Goal: Book appointment/travel/reservation

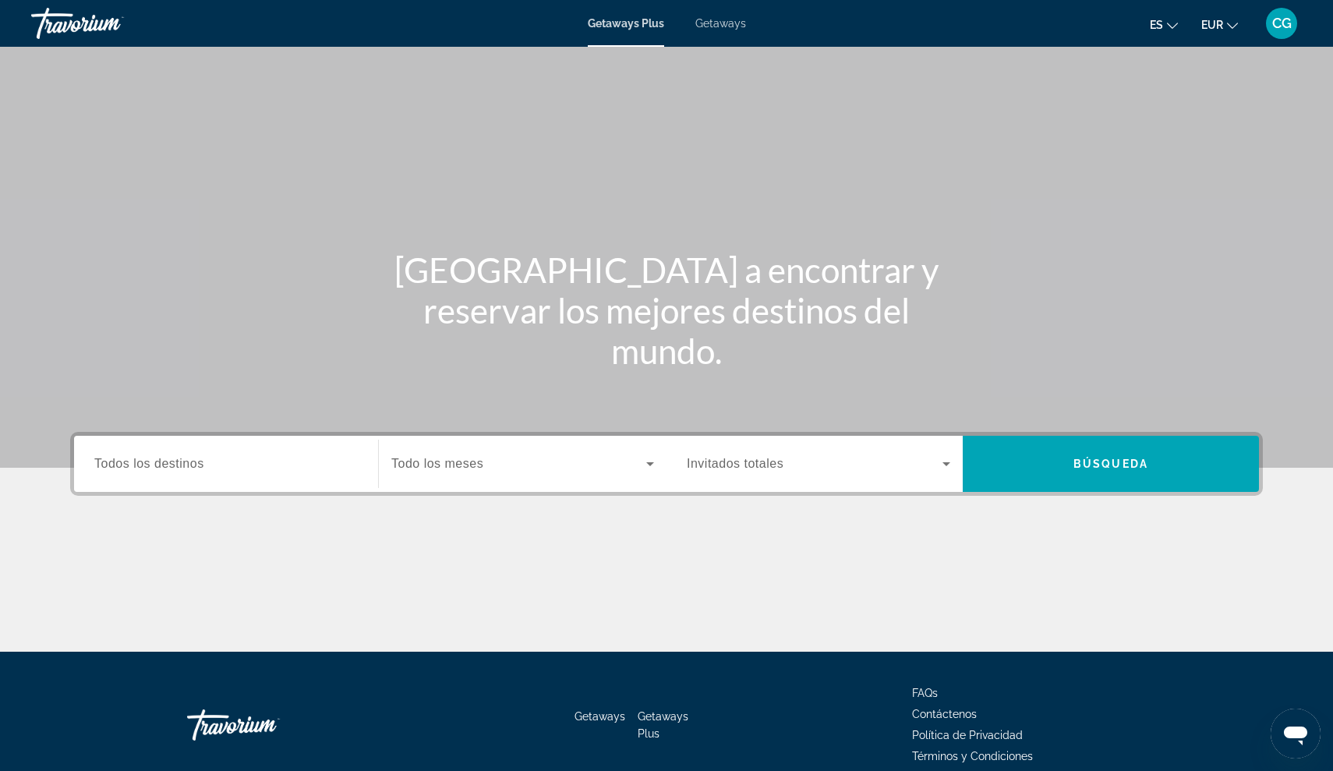
click at [614, 23] on span "Getaways Plus" at bounding box center [626, 23] width 76 height 12
click at [614, 22] on span "Getaways Plus" at bounding box center [626, 23] width 76 height 12
click at [731, 19] on span "Getaways" at bounding box center [720, 23] width 51 height 12
click at [189, 465] on span "Todos los destinos" at bounding box center [149, 463] width 110 height 13
click at [189, 465] on input "Destination Todos los destinos" at bounding box center [225, 464] width 263 height 19
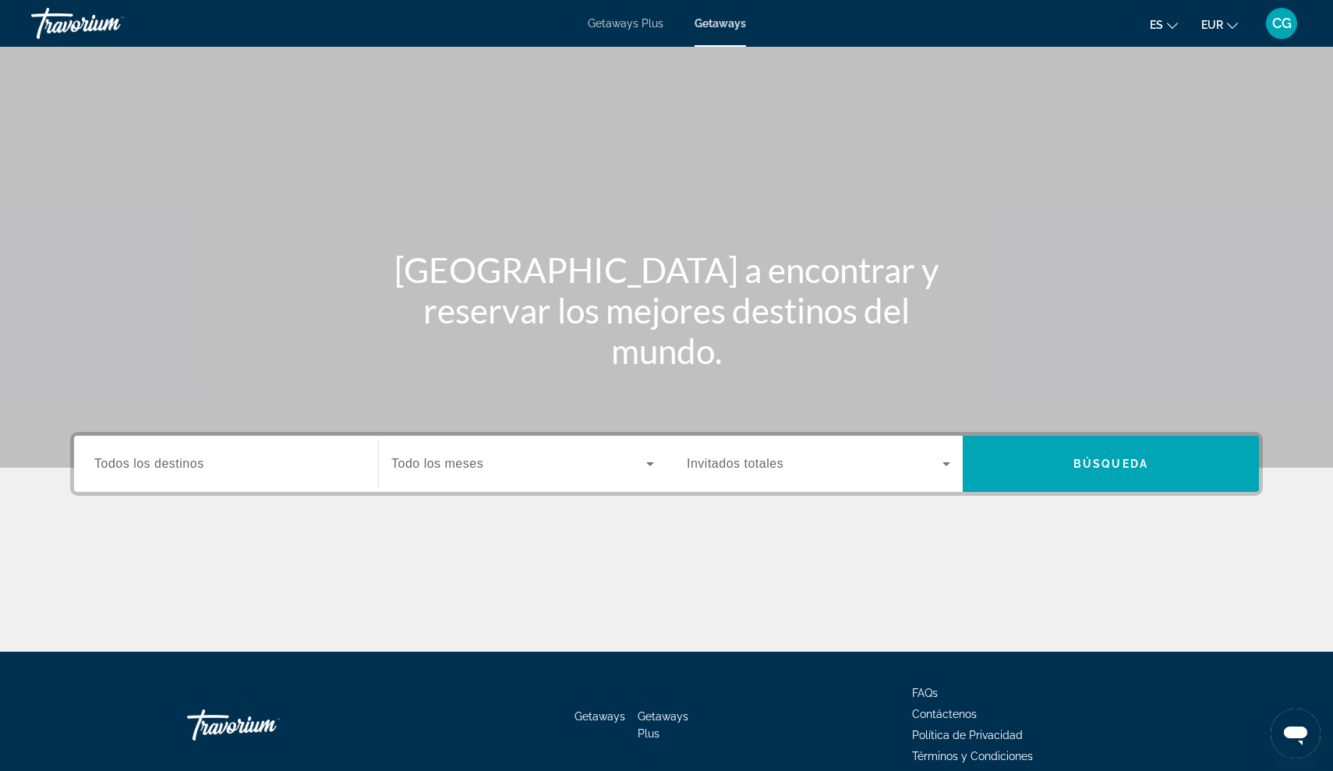
scroll to position [72, 0]
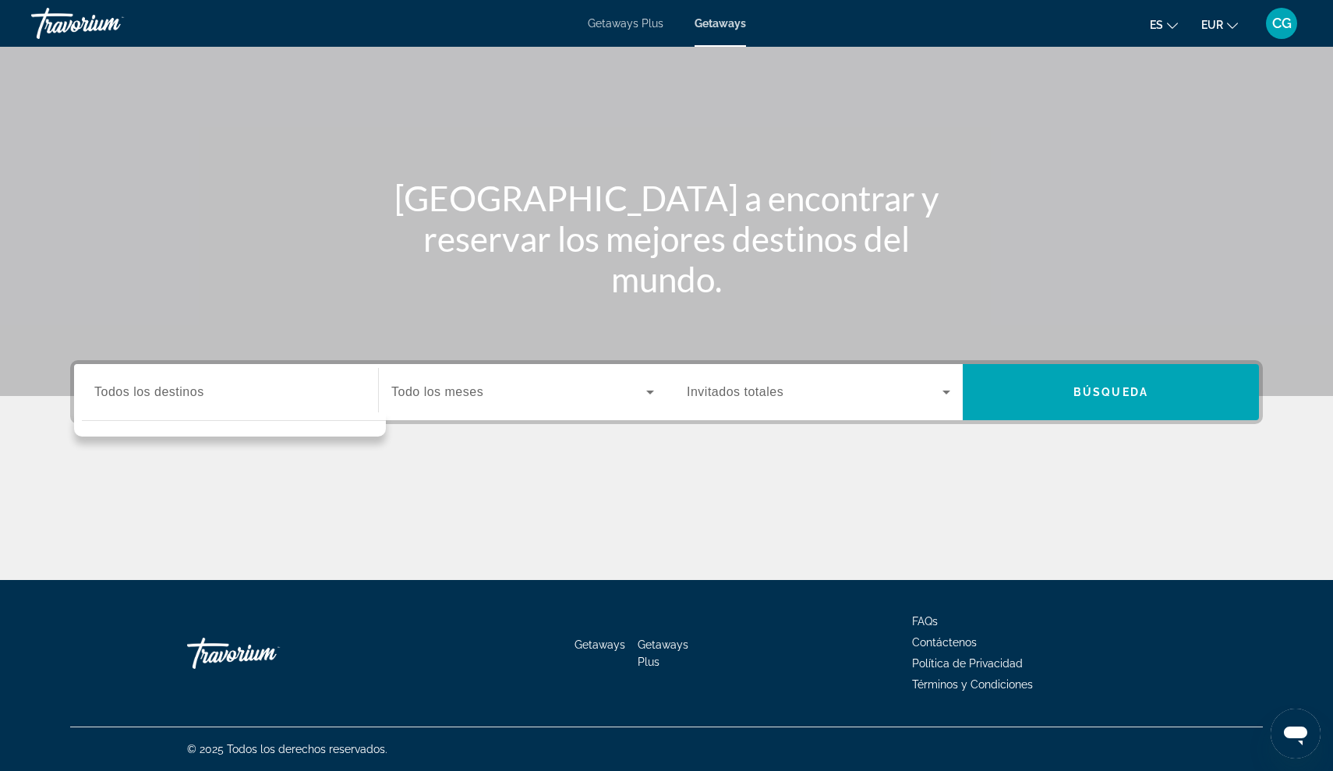
click at [160, 377] on div "Destination Todos los destinos" at bounding box center [225, 392] width 263 height 44
click at [635, 22] on span "Getaways Plus" at bounding box center [626, 23] width 76 height 12
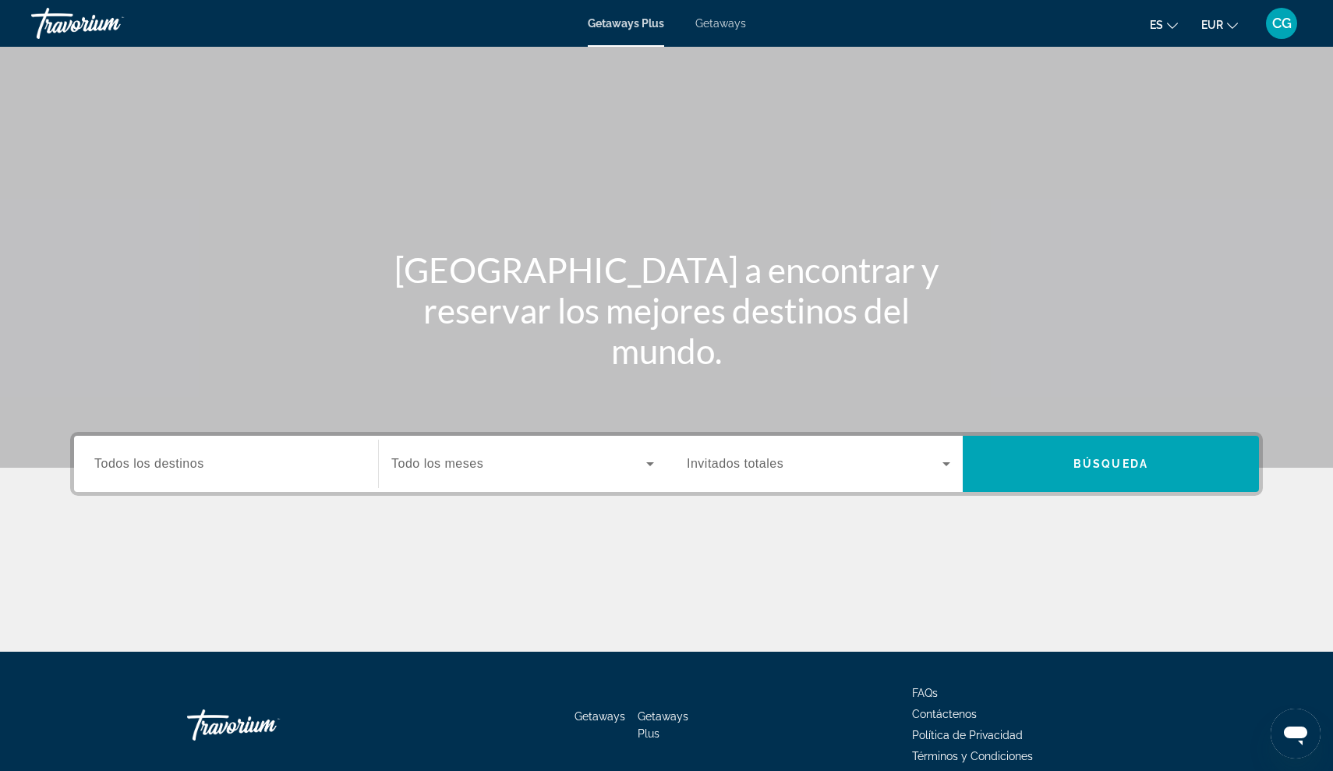
click at [172, 465] on span "Todos los destinos" at bounding box center [149, 463] width 110 height 13
click at [172, 465] on input "Destination Todos los destinos" at bounding box center [225, 464] width 263 height 19
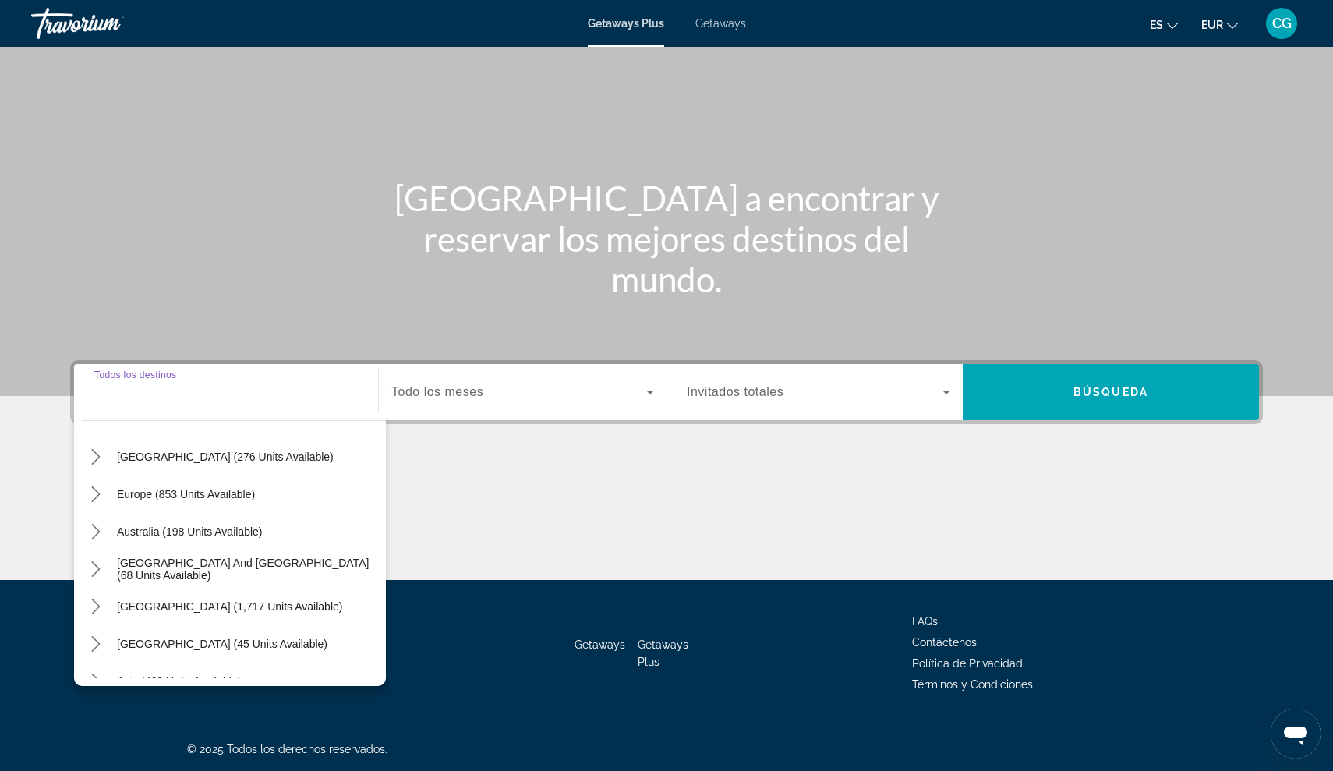
scroll to position [164, 0]
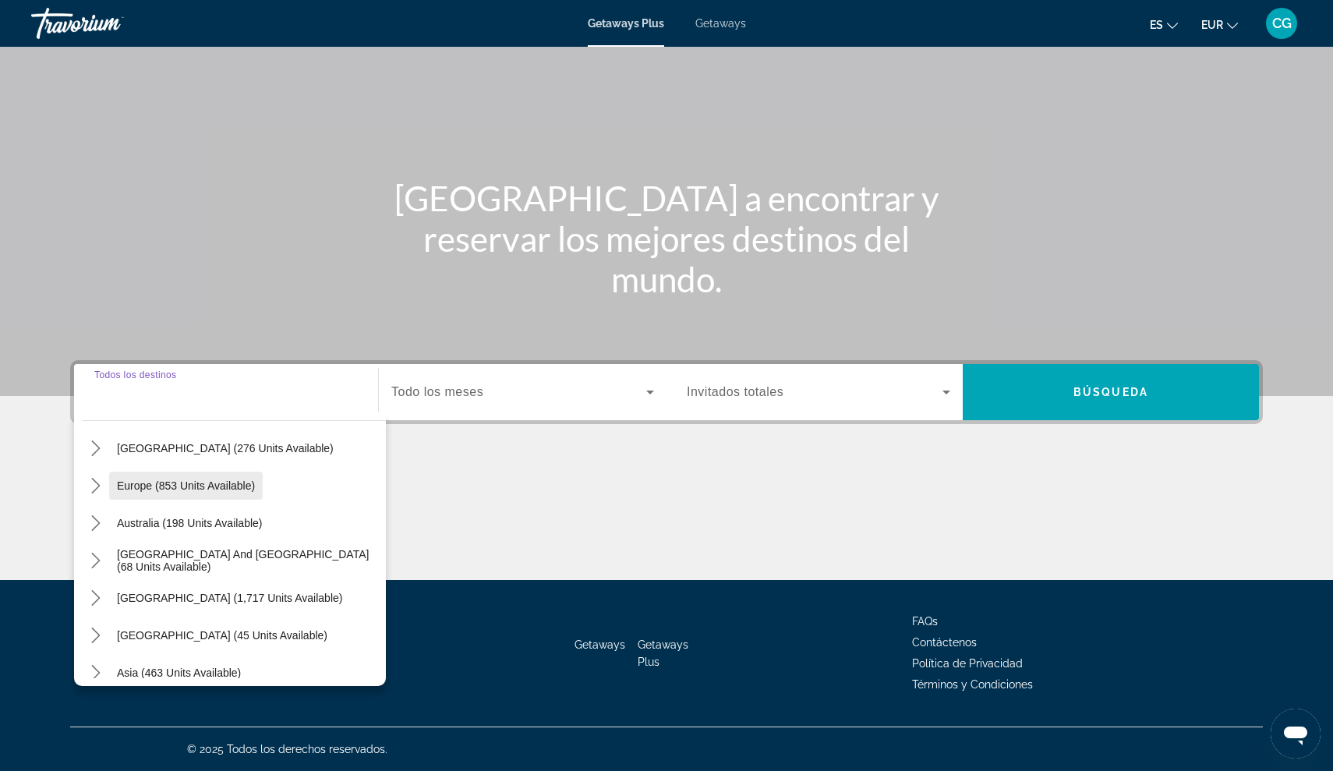
click at [152, 486] on span "Europe (853 units available)" at bounding box center [186, 485] width 138 height 12
type input "**********"
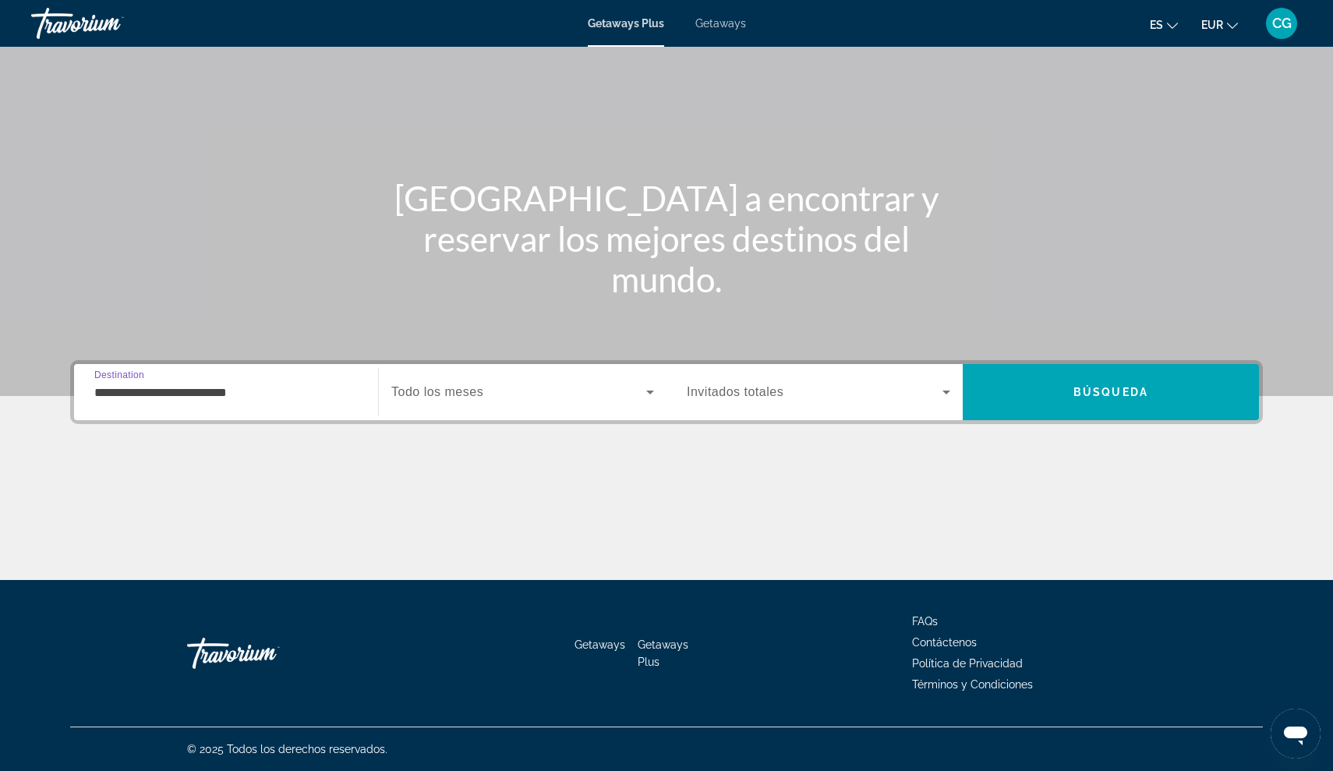
click at [949, 389] on icon "Search widget" at bounding box center [946, 392] width 19 height 19
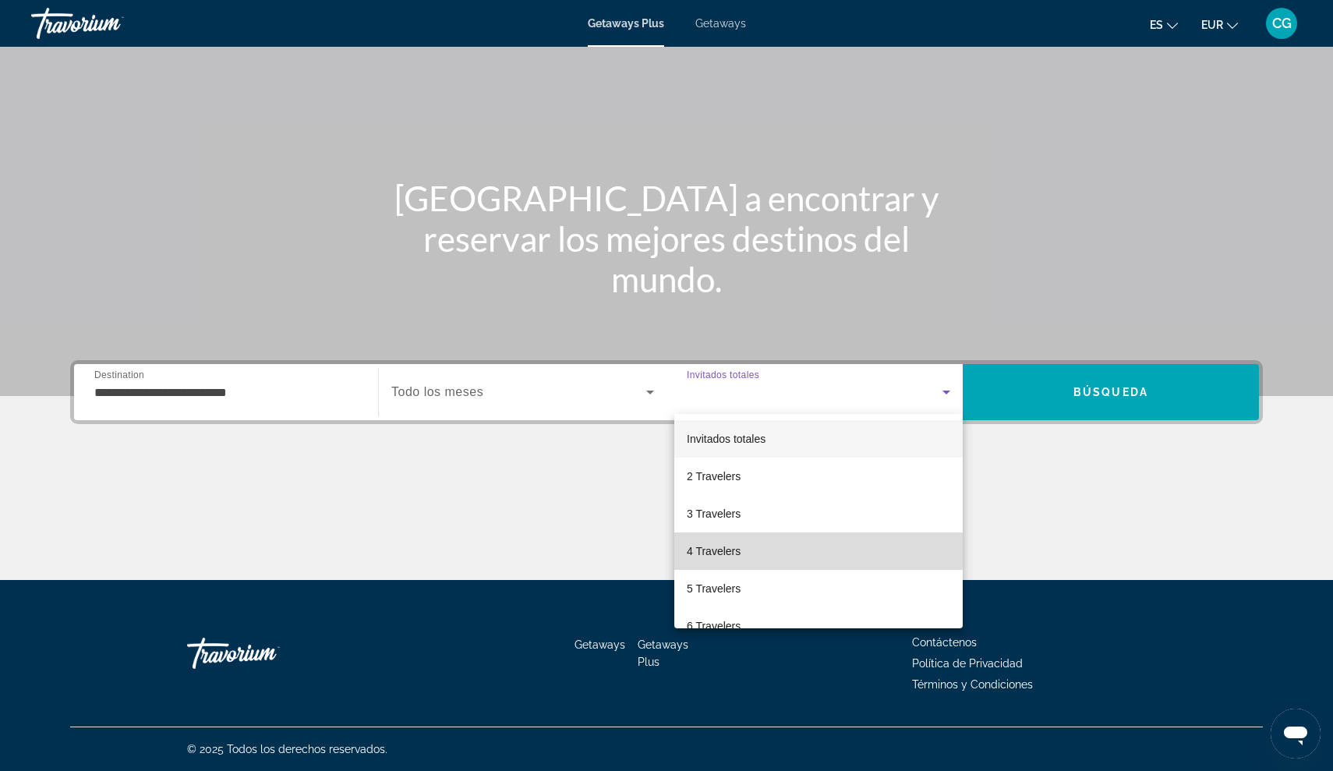
click at [742, 550] on mat-option "4 Travelers" at bounding box center [818, 550] width 288 height 37
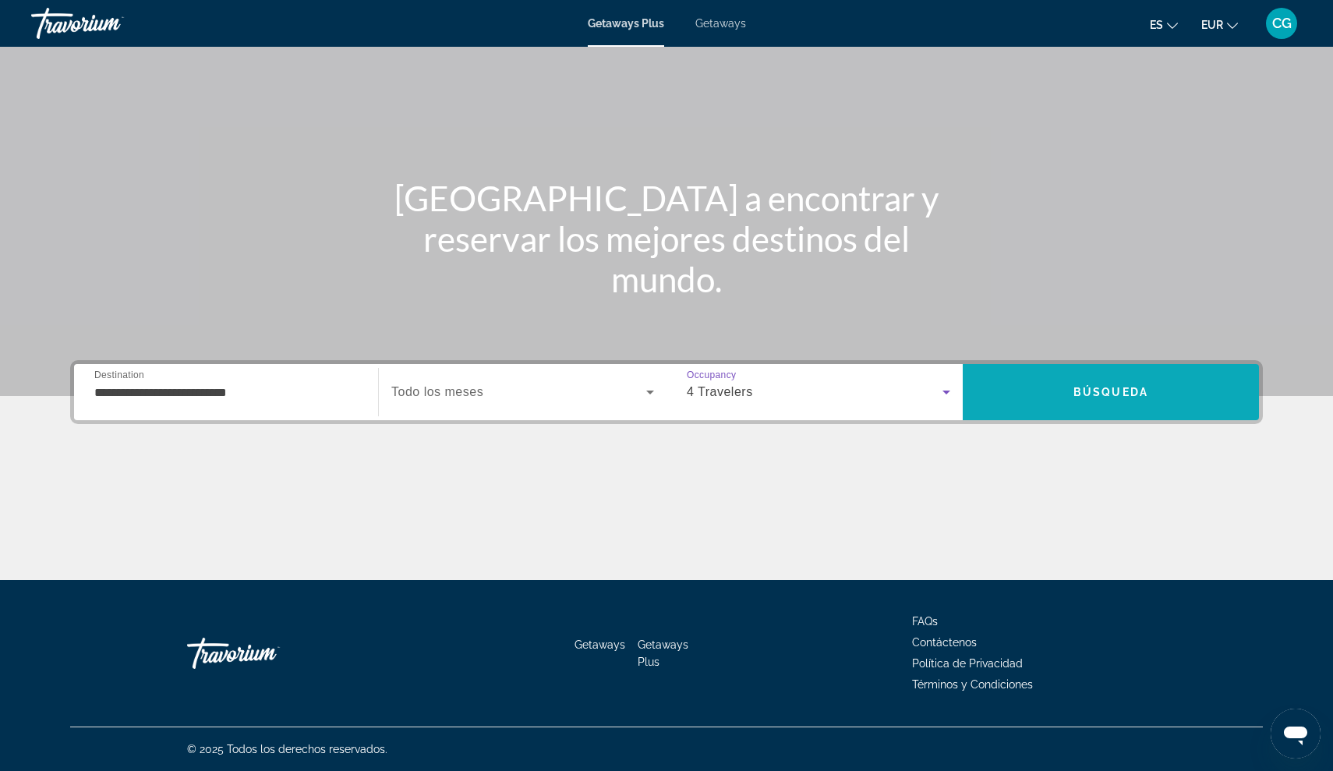
click at [1091, 392] on span "Búsqueda" at bounding box center [1110, 392] width 75 height 12
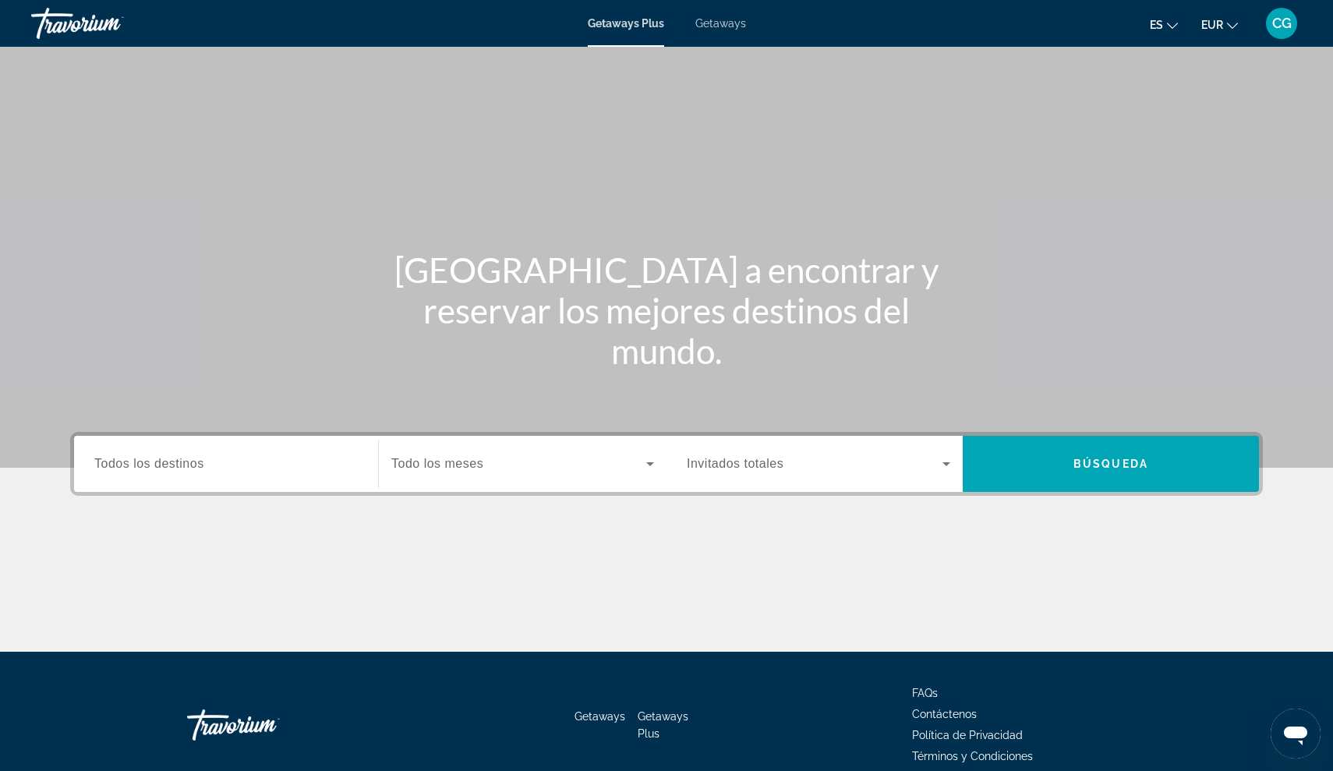
click at [146, 461] on span "Todos los destinos" at bounding box center [149, 463] width 110 height 13
click at [146, 461] on input "Destination Todos los destinos" at bounding box center [225, 464] width 263 height 19
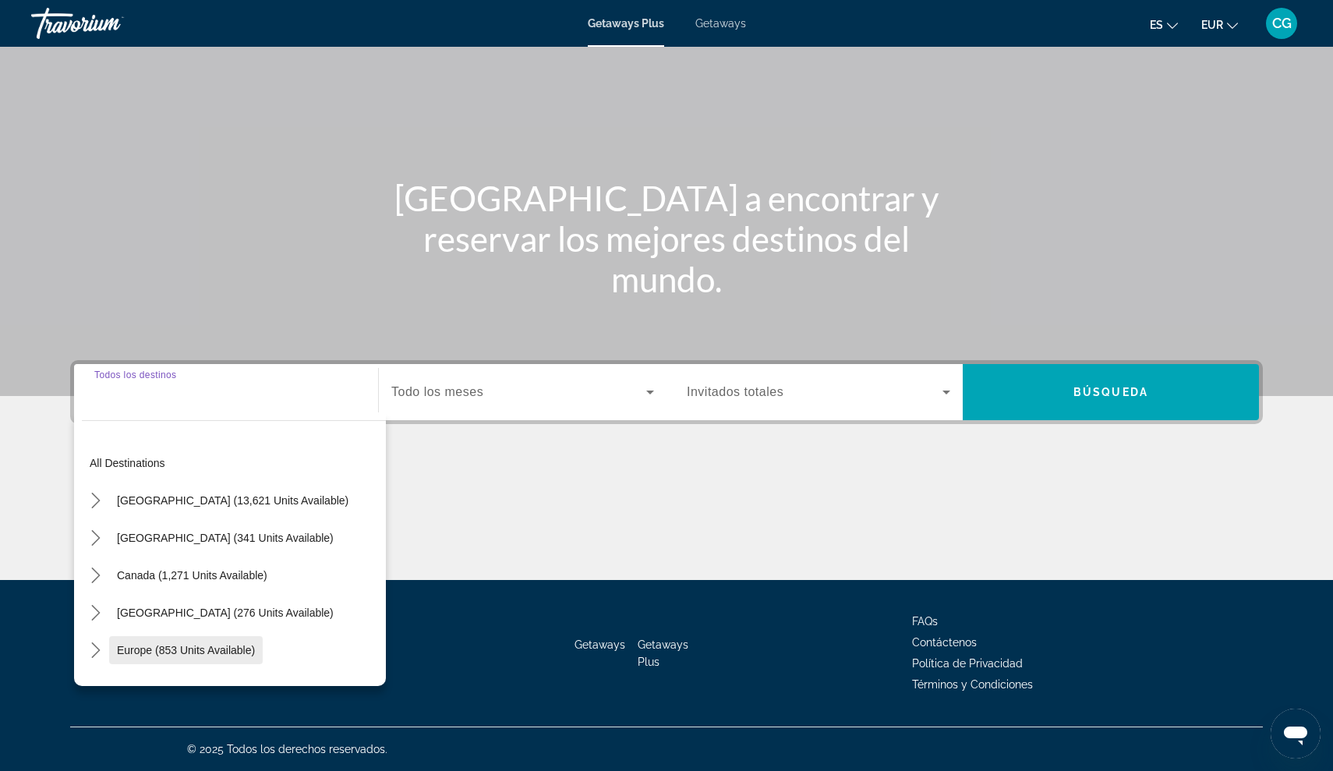
click at [132, 651] on span "Europe (853 units available)" at bounding box center [186, 650] width 138 height 12
type input "**********"
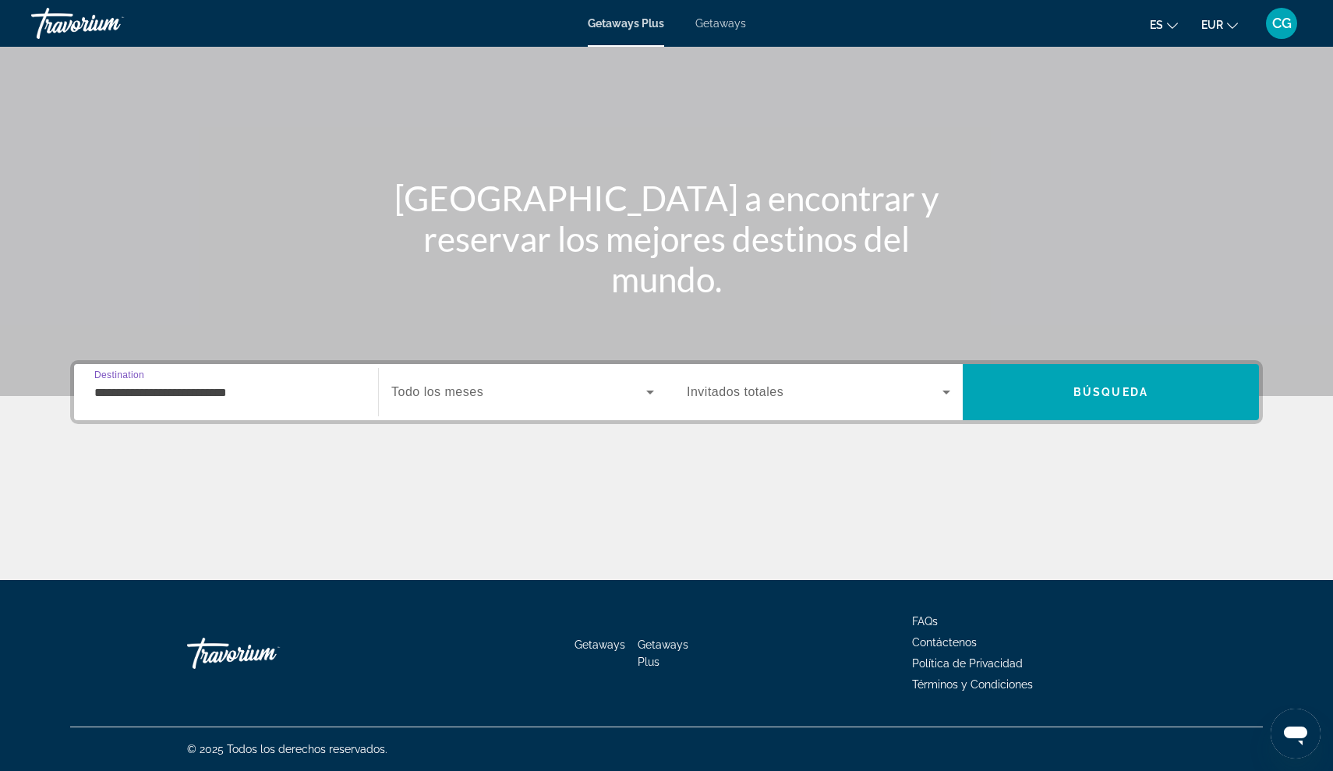
click at [945, 391] on icon "Search widget" at bounding box center [946, 393] width 8 height 4
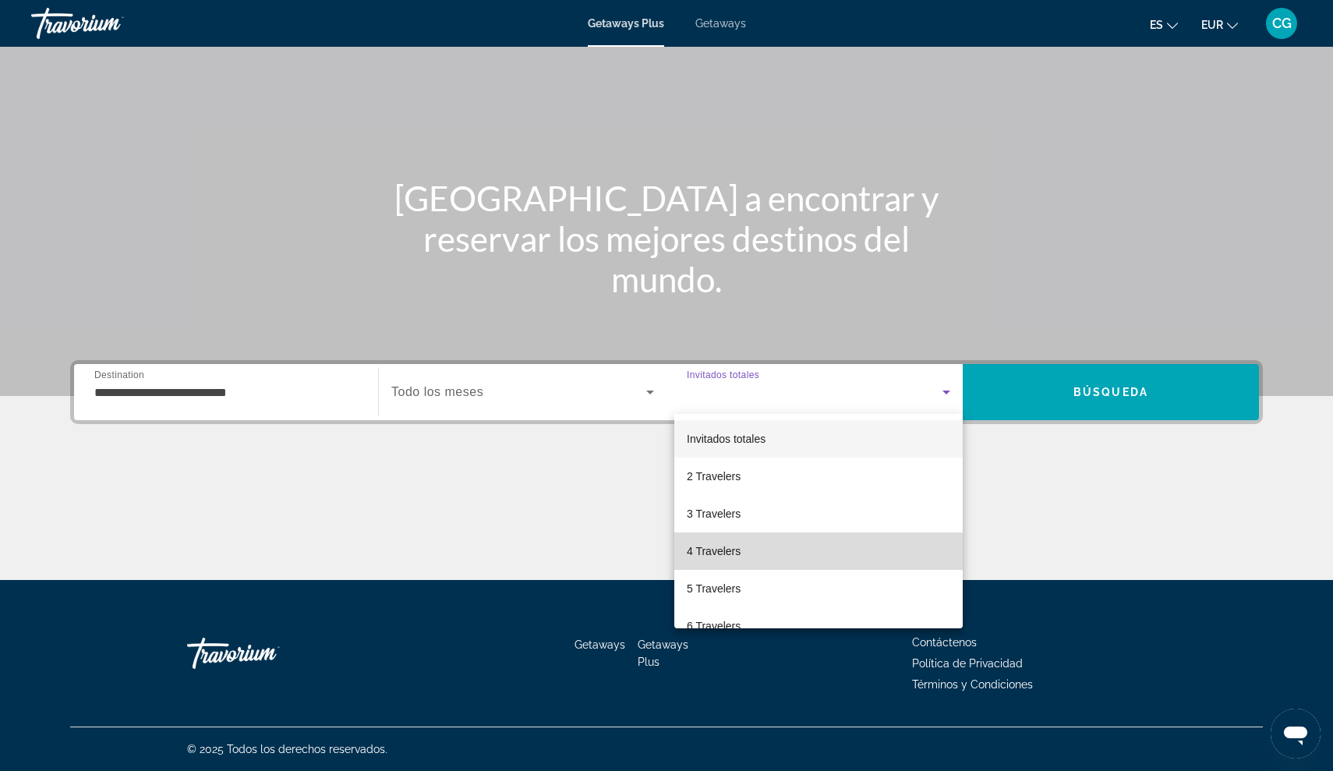
click at [755, 555] on mat-option "4 Travelers" at bounding box center [818, 550] width 288 height 37
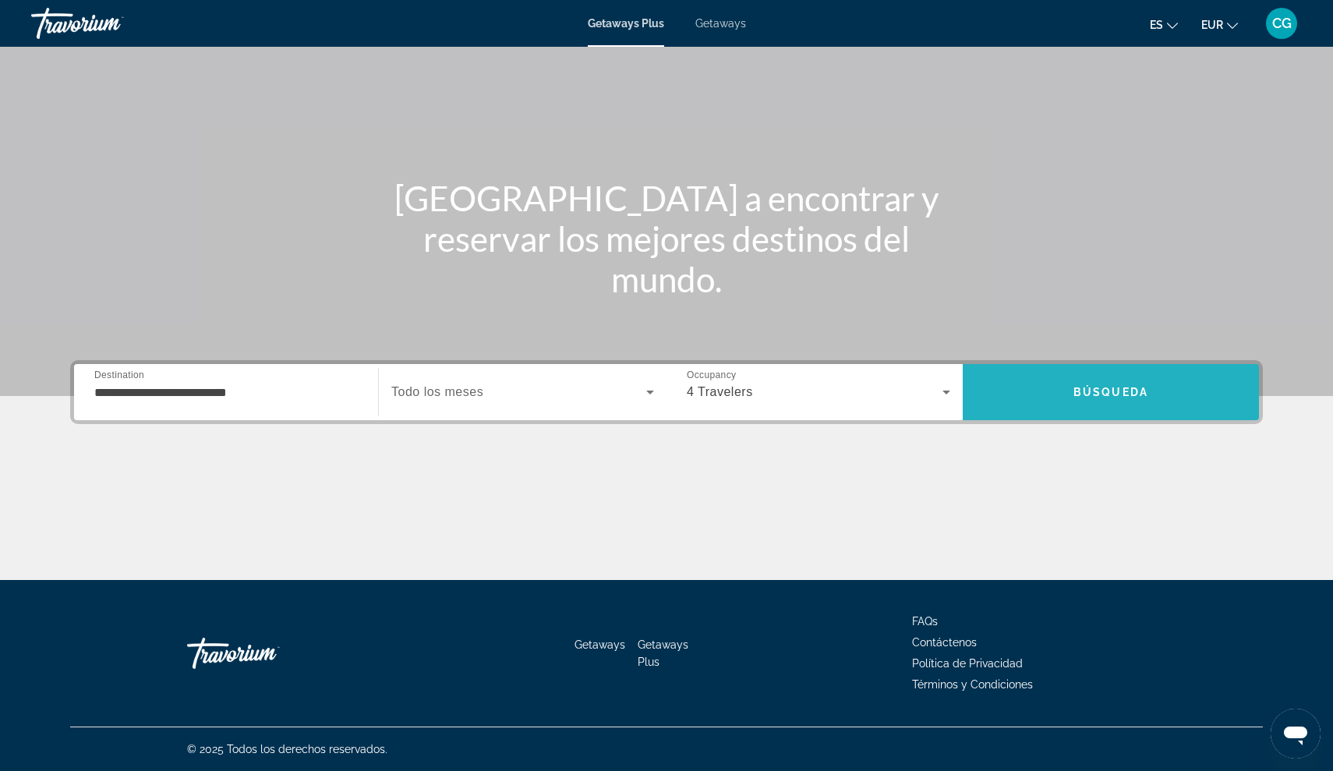
click at [1123, 390] on span "Búsqueda" at bounding box center [1110, 392] width 75 height 12
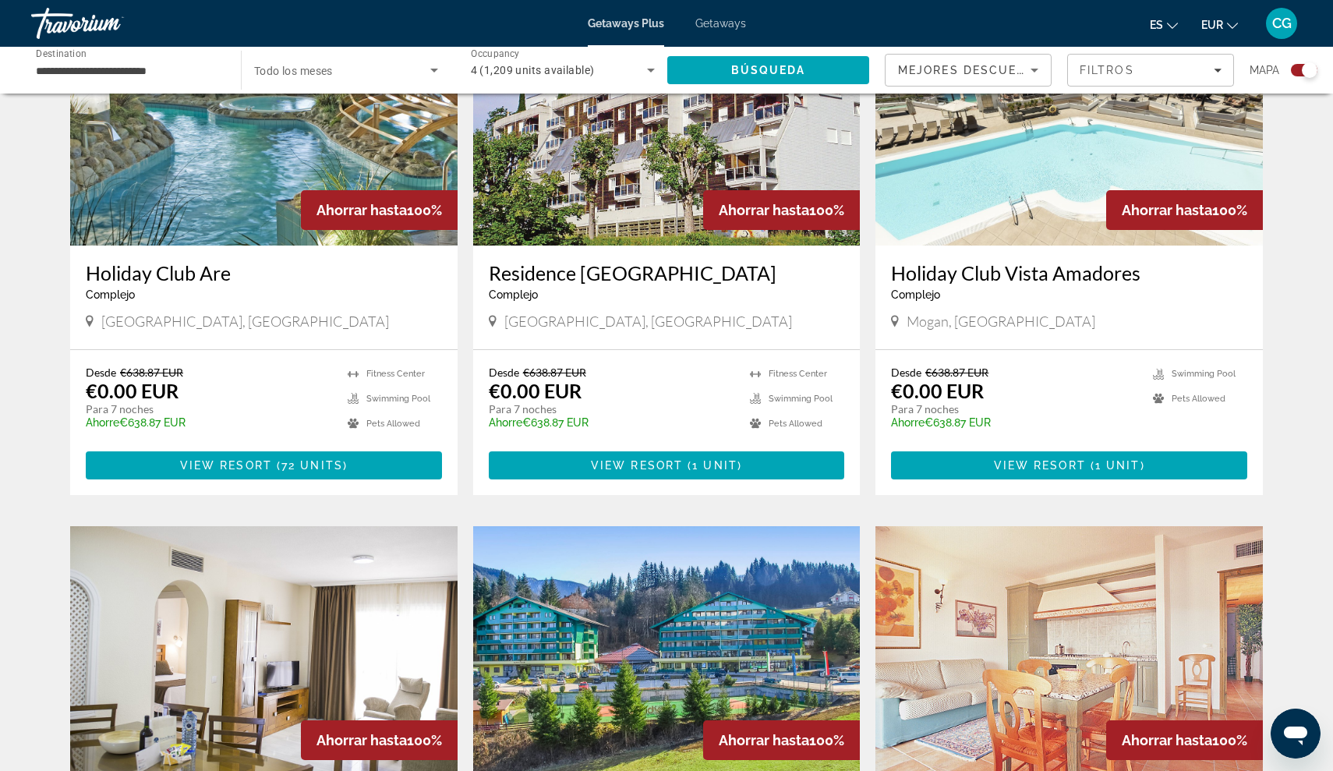
scroll to position [1167, 0]
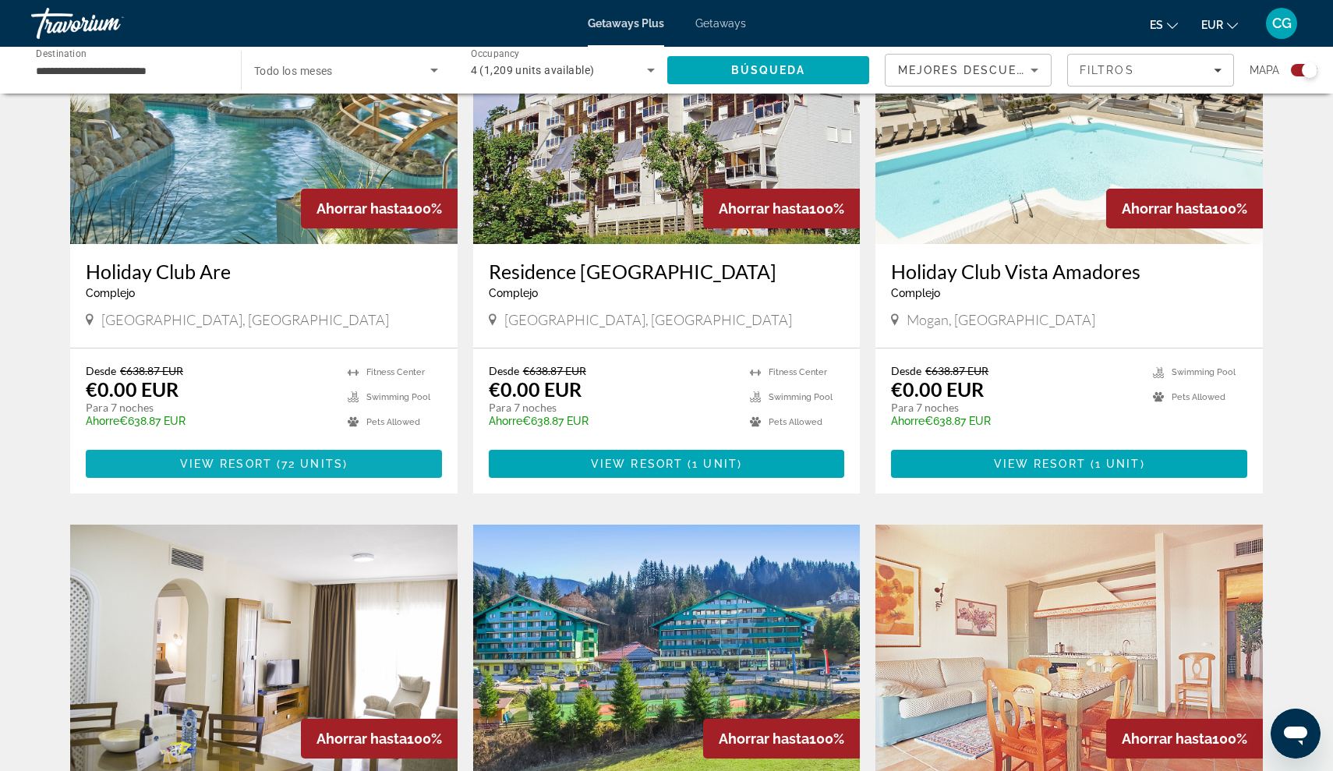
click at [165, 461] on span "Main content" at bounding box center [264, 463] width 356 height 37
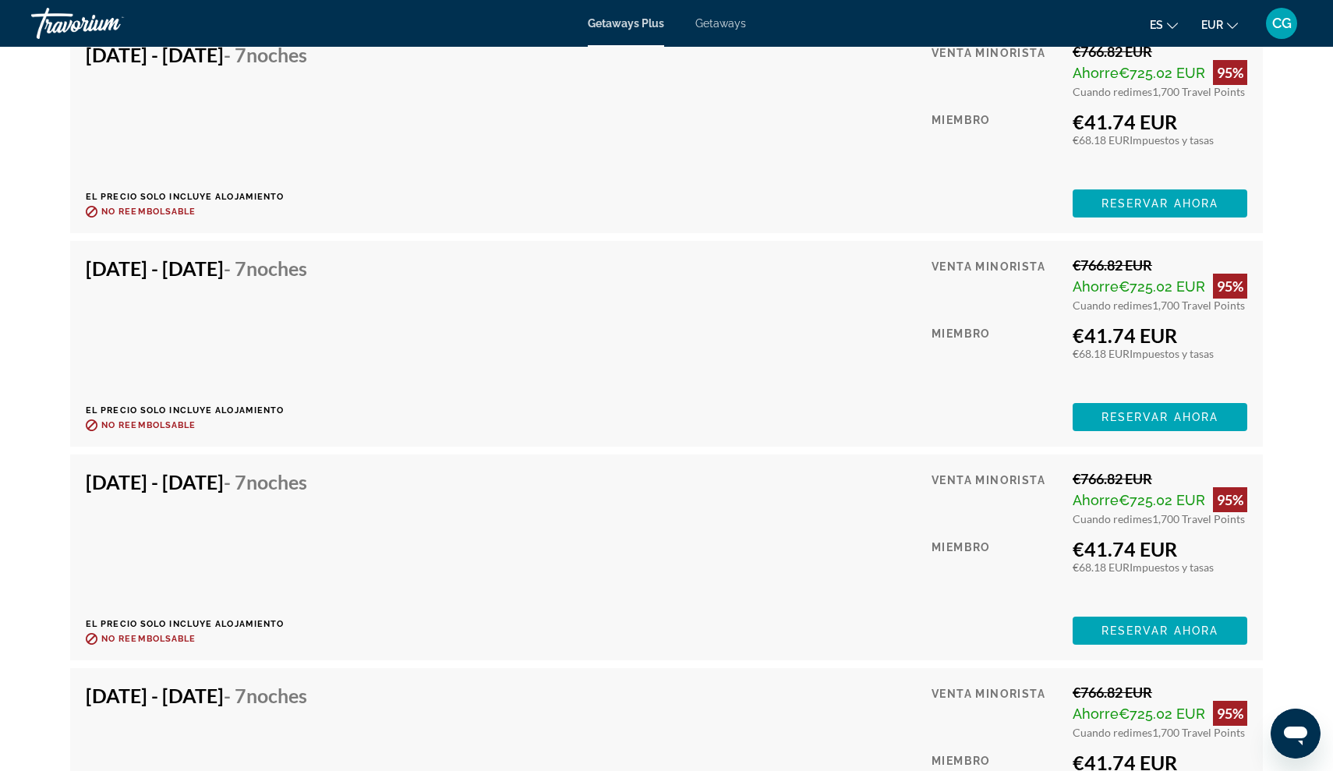
scroll to position [3293, 0]
click at [1151, 412] on span "Reservar ahora" at bounding box center [1159, 418] width 117 height 12
